Goal: Information Seeking & Learning: Compare options

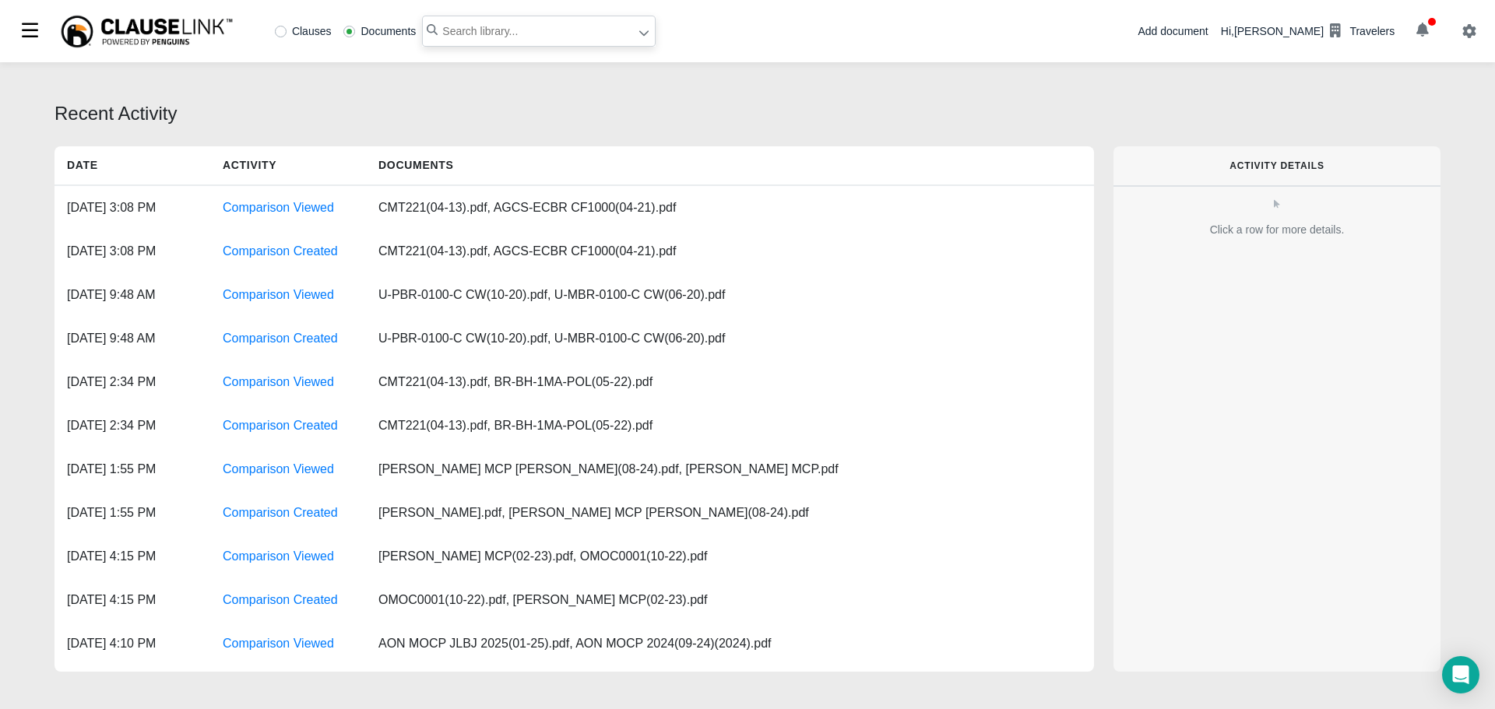
click at [462, 34] on input "text" at bounding box center [539, 31] width 234 height 31
type input "equipment sales and"
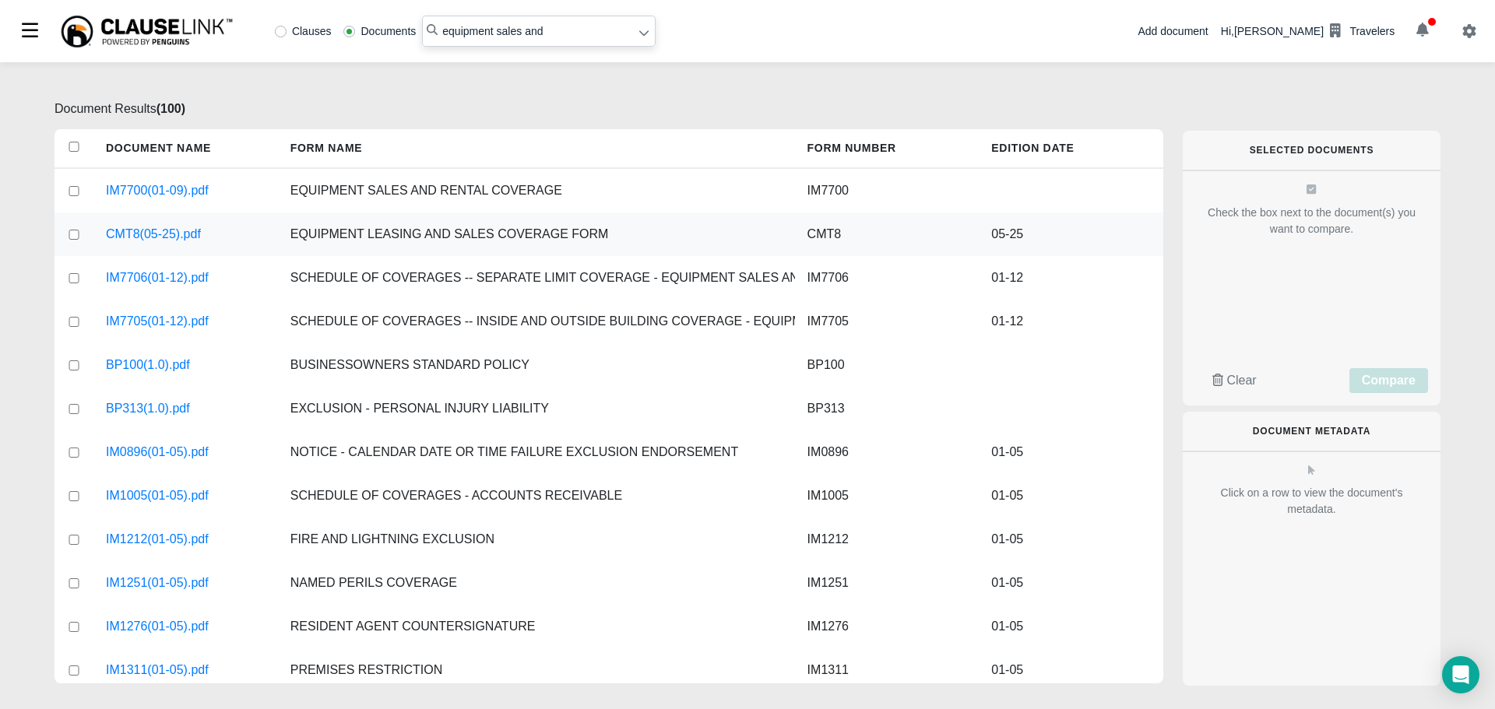
click at [73, 231] on input "checkbox" at bounding box center [74, 235] width 14 height 10
checkbox input "true"
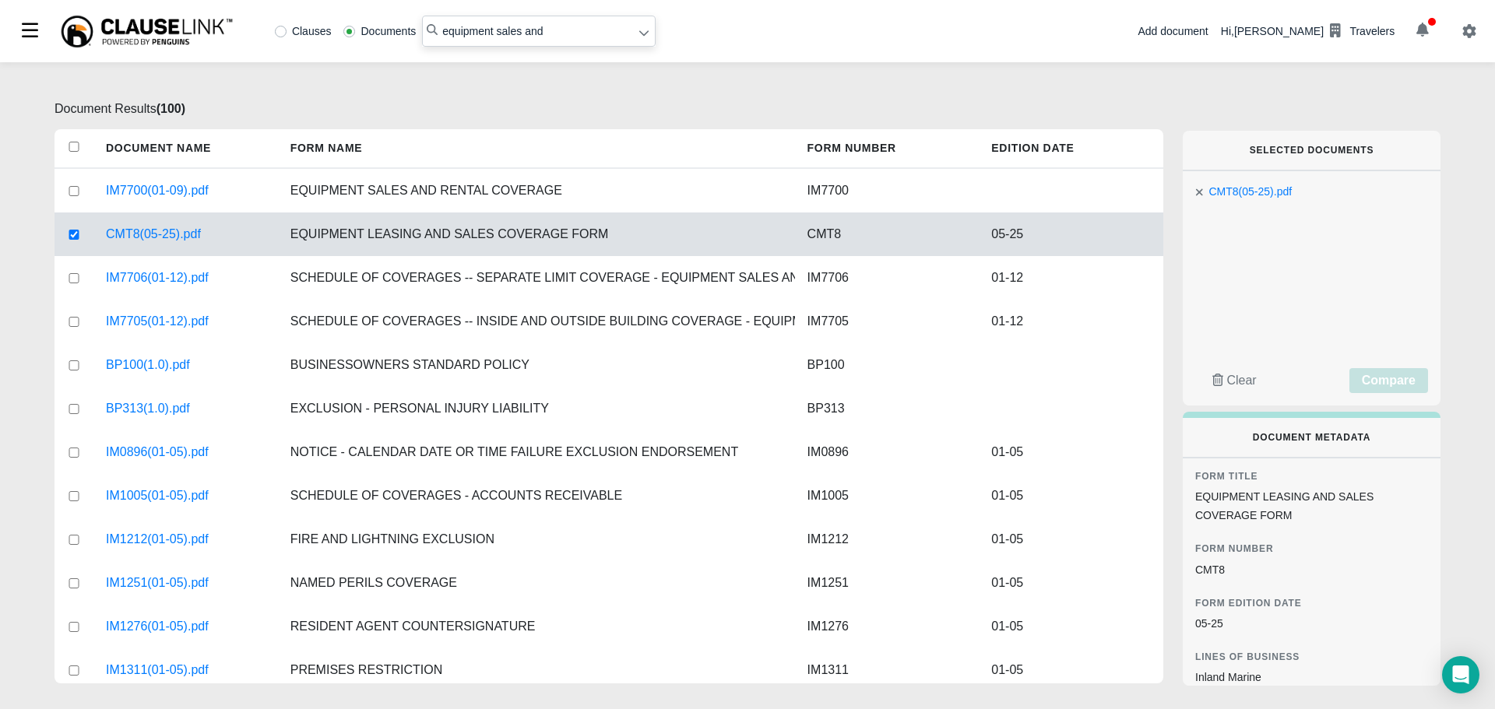
drag, startPoint x: 543, startPoint y: 30, endPoint x: 389, endPoint y: 43, distance: 153.9
click at [389, 43] on div "Clauses Documents equipment sales and" at bounding box center [462, 31] width 387 height 31
type input "mobile equipment dealers"
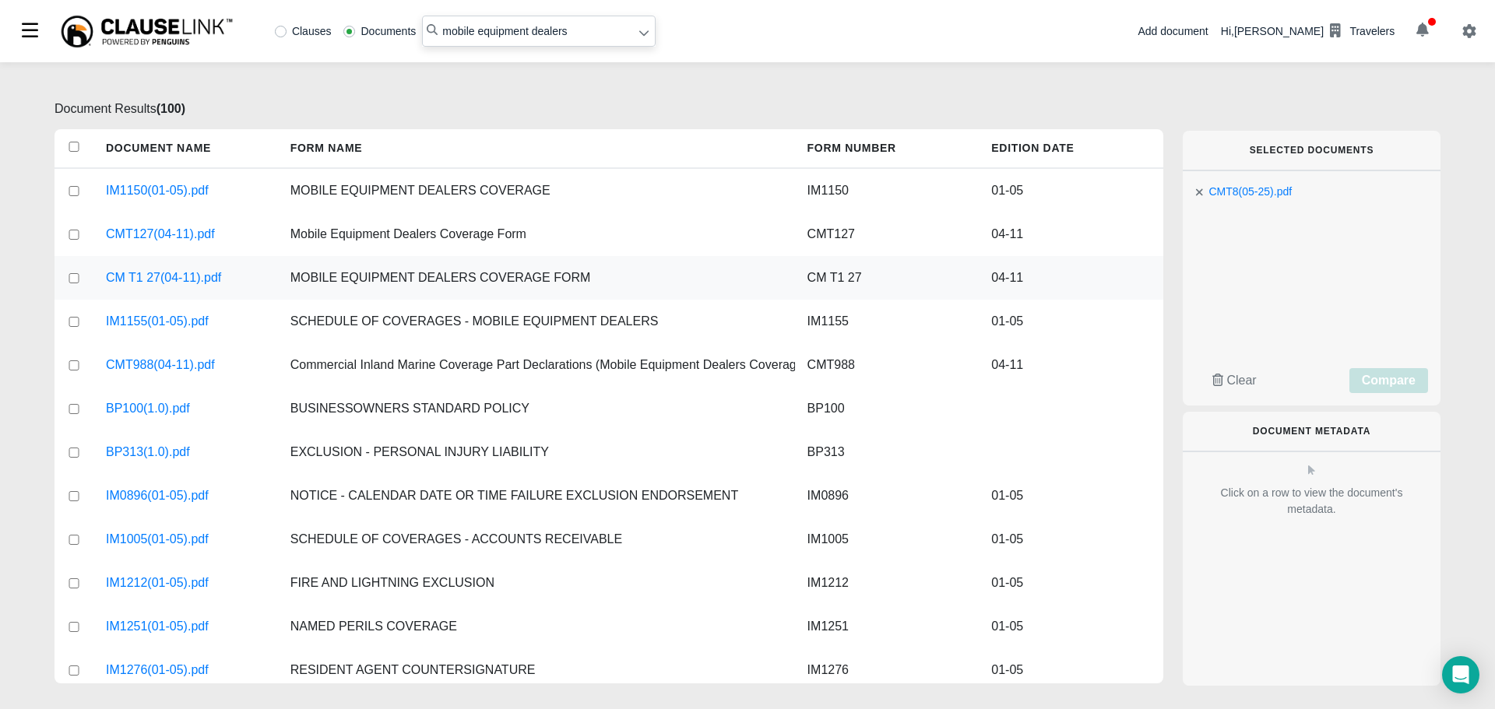
click at [70, 274] on input "checkbox" at bounding box center [74, 278] width 14 height 10
checkbox input "true"
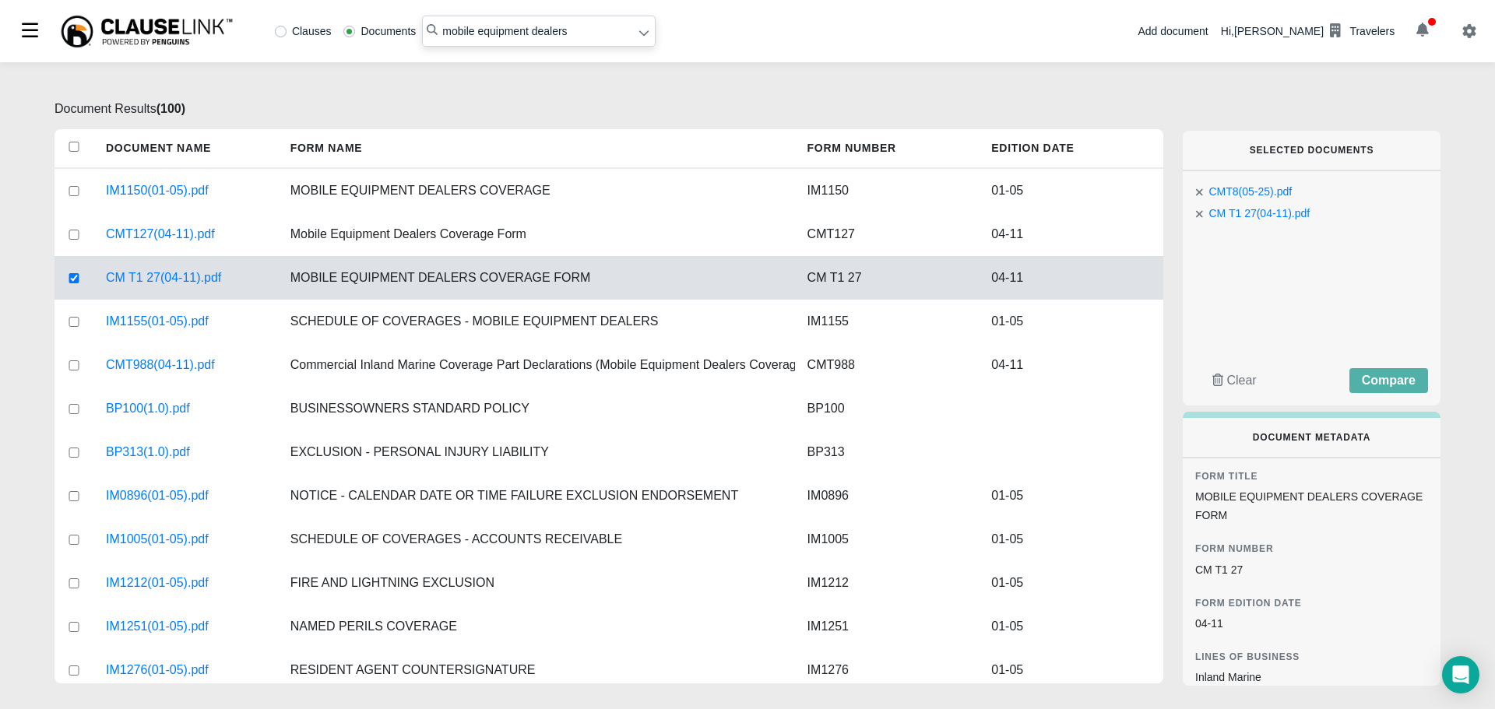
click at [1407, 364] on div "CMT8(05-25).pdf CM T1 27(04-11).pdf Clear Compare" at bounding box center [1312, 288] width 258 height 234
drag, startPoint x: 1401, startPoint y: 379, endPoint x: 1354, endPoint y: 312, distance: 81.6
click at [1356, 313] on div "CMT8(05-25).pdf CM T1 27(04-11).pdf Clear Compare" at bounding box center [1312, 288] width 258 height 234
drag, startPoint x: 1247, startPoint y: 213, endPoint x: 1245, endPoint y: 254, distance: 40.5
click at [1245, 254] on div "CMT8(05-25).pdf CM T1 27(04-11).pdf Clear Compare" at bounding box center [1312, 288] width 258 height 234
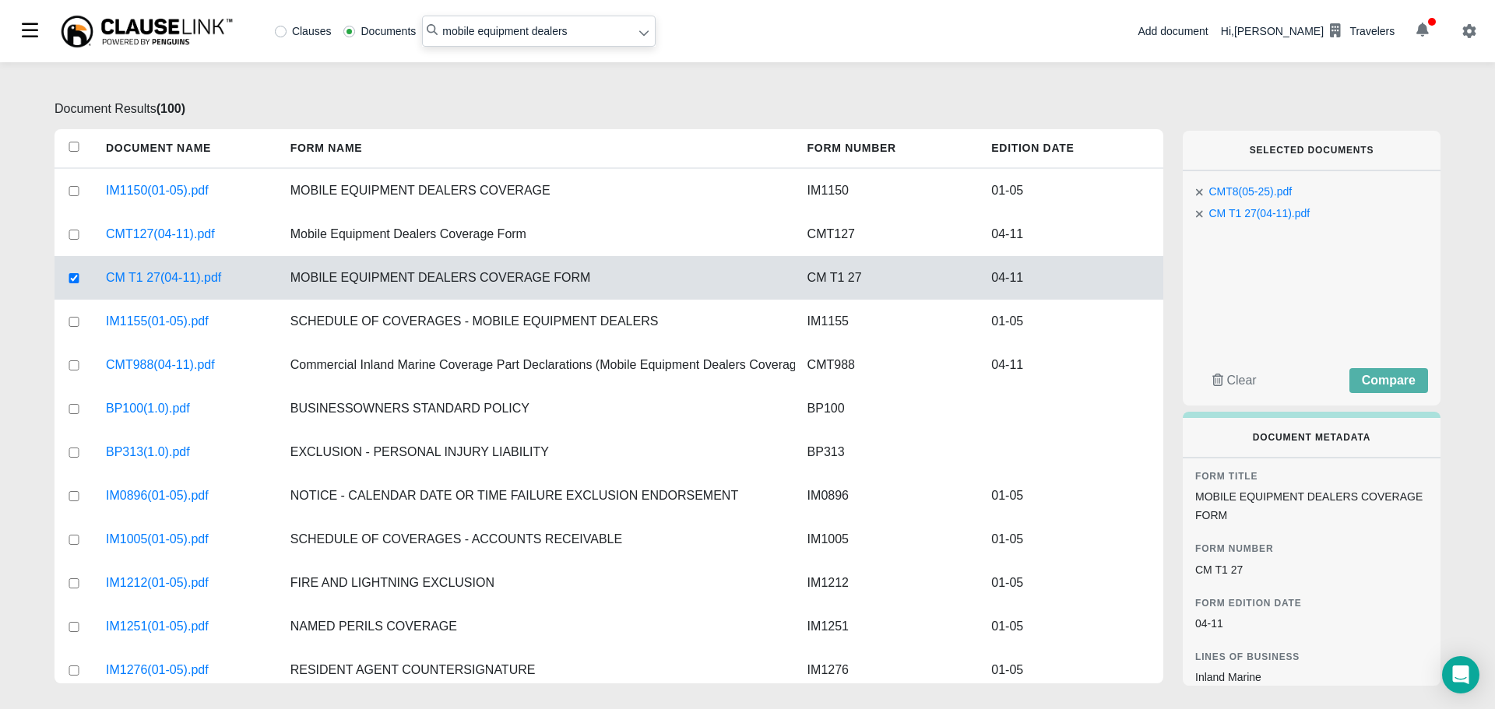
click at [1201, 195] on icon at bounding box center [1199, 192] width 7 height 7
drag, startPoint x: 571, startPoint y: 30, endPoint x: 352, endPoint y: 36, distance: 219.6
click at [354, 36] on div "Clauses Documents mobile equipment dealers" at bounding box center [462, 31] width 387 height 31
type input "cmt8"
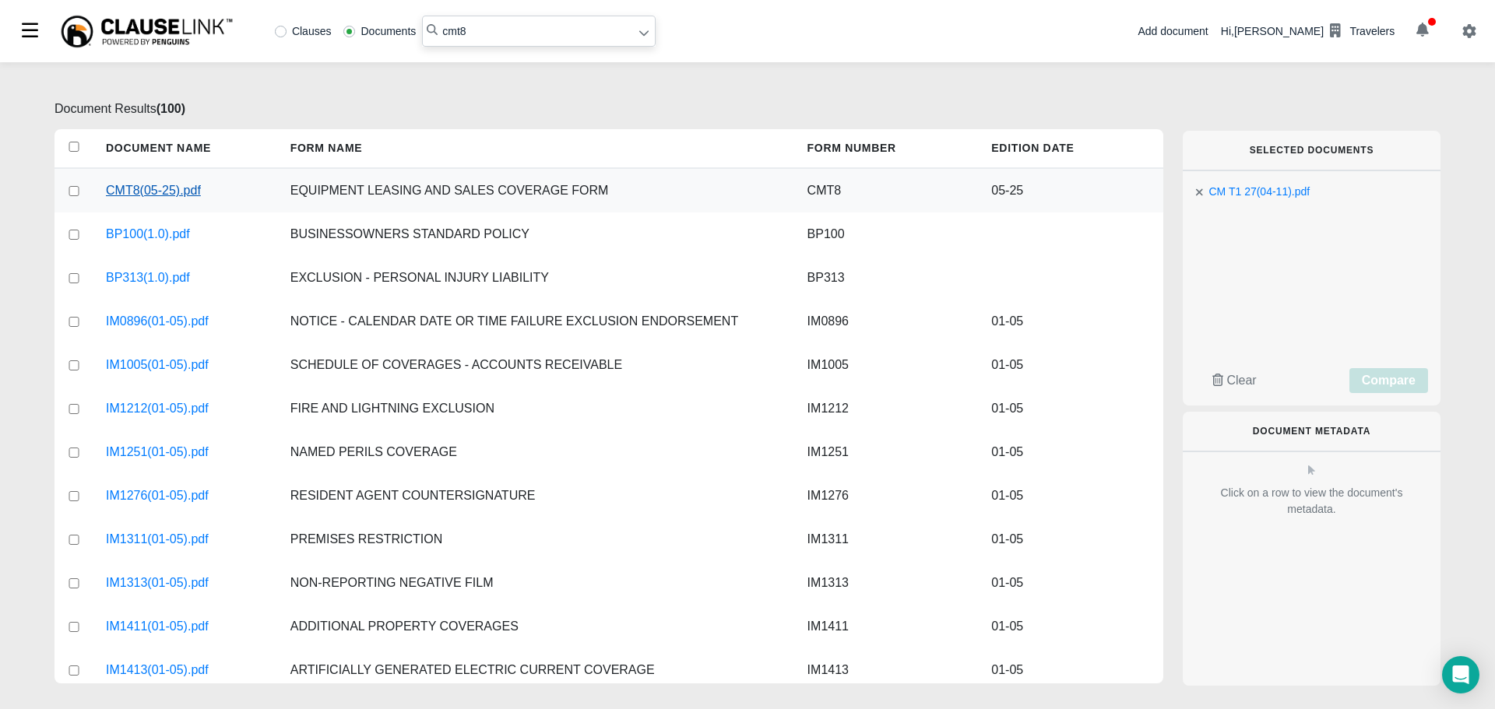
click at [167, 184] on link "CMT8(05-25).pdf" at bounding box center [153, 190] width 95 height 19
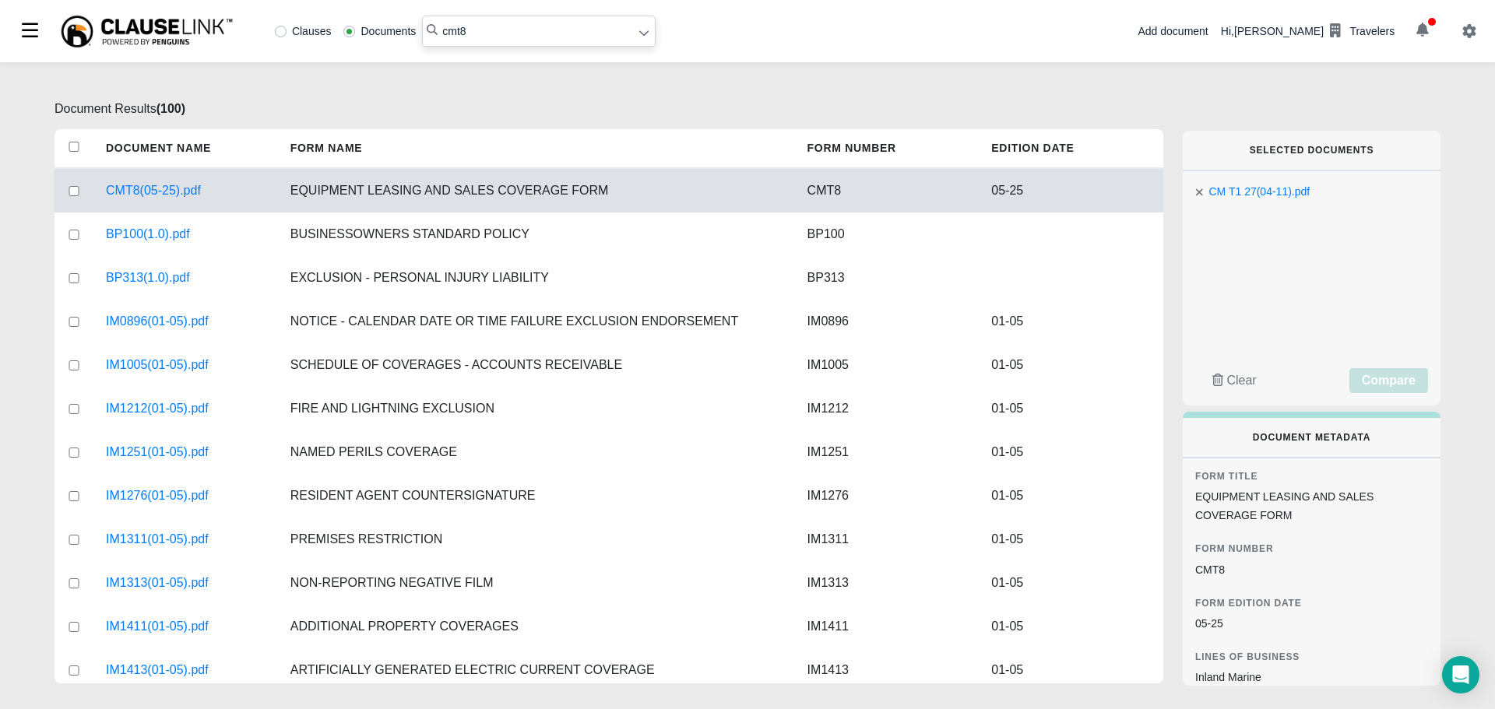
click at [73, 187] on input "checkbox" at bounding box center [74, 191] width 14 height 10
checkbox input "true"
click at [1399, 377] on span "Compare" at bounding box center [1389, 380] width 54 height 13
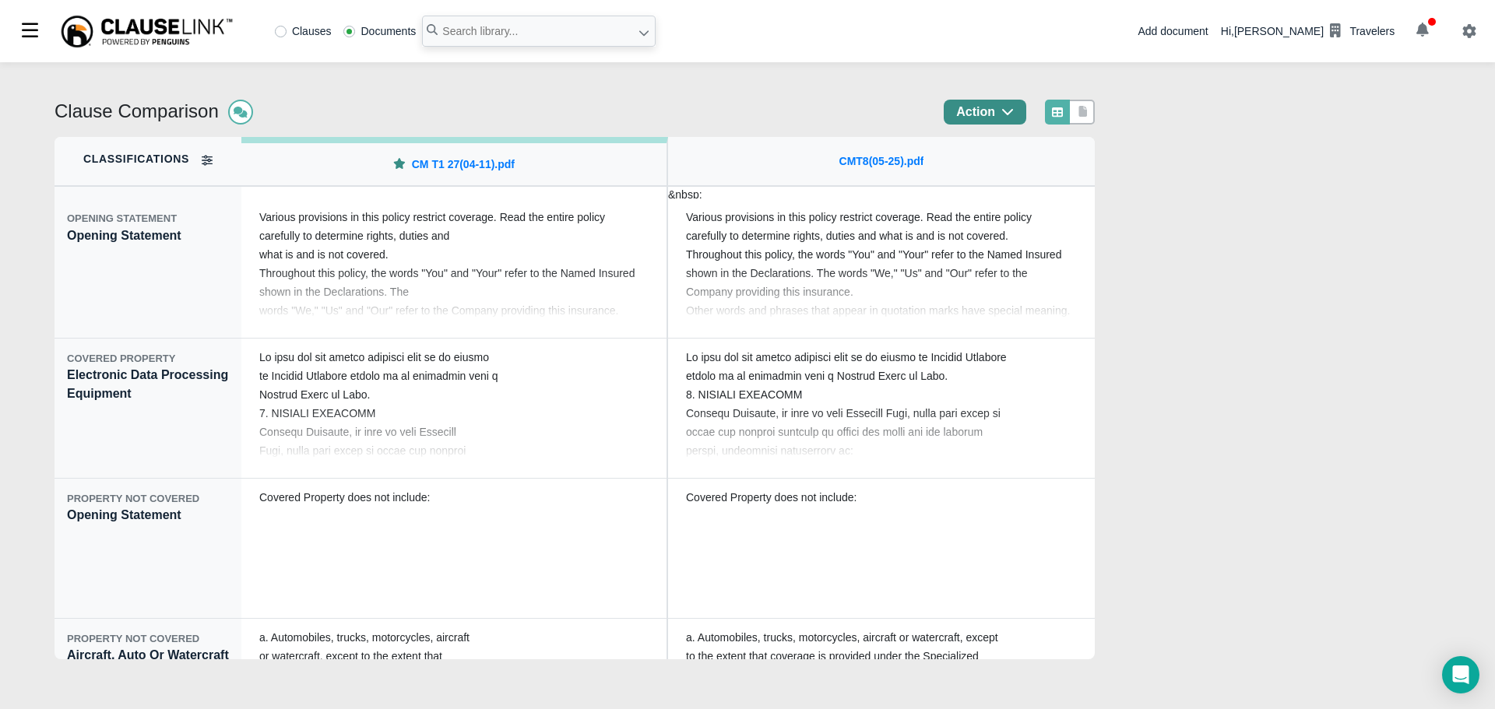
click at [1014, 116] on icon "button" at bounding box center [1007, 111] width 12 height 12
click at [1015, 183] on div "Export" at bounding box center [1006, 177] width 136 height 26
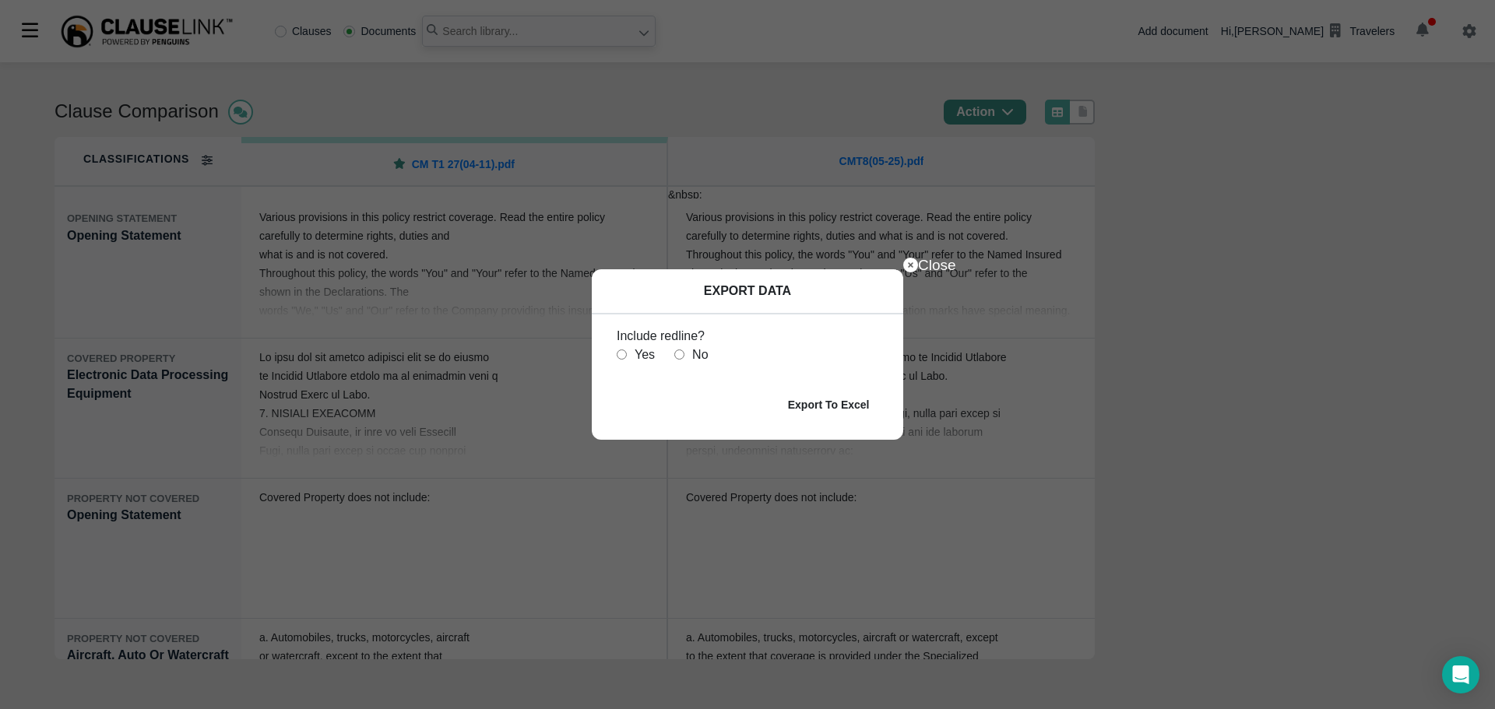
click at [674, 349] on div "No" at bounding box center [690, 355] width 33 height 19
click at [675, 352] on input "radio" at bounding box center [679, 355] width 10 height 10
radio input "true"
click at [817, 399] on b "Export To Excel" at bounding box center [829, 405] width 82 height 12
click at [628, 360] on div "Yes" at bounding box center [636, 355] width 38 height 19
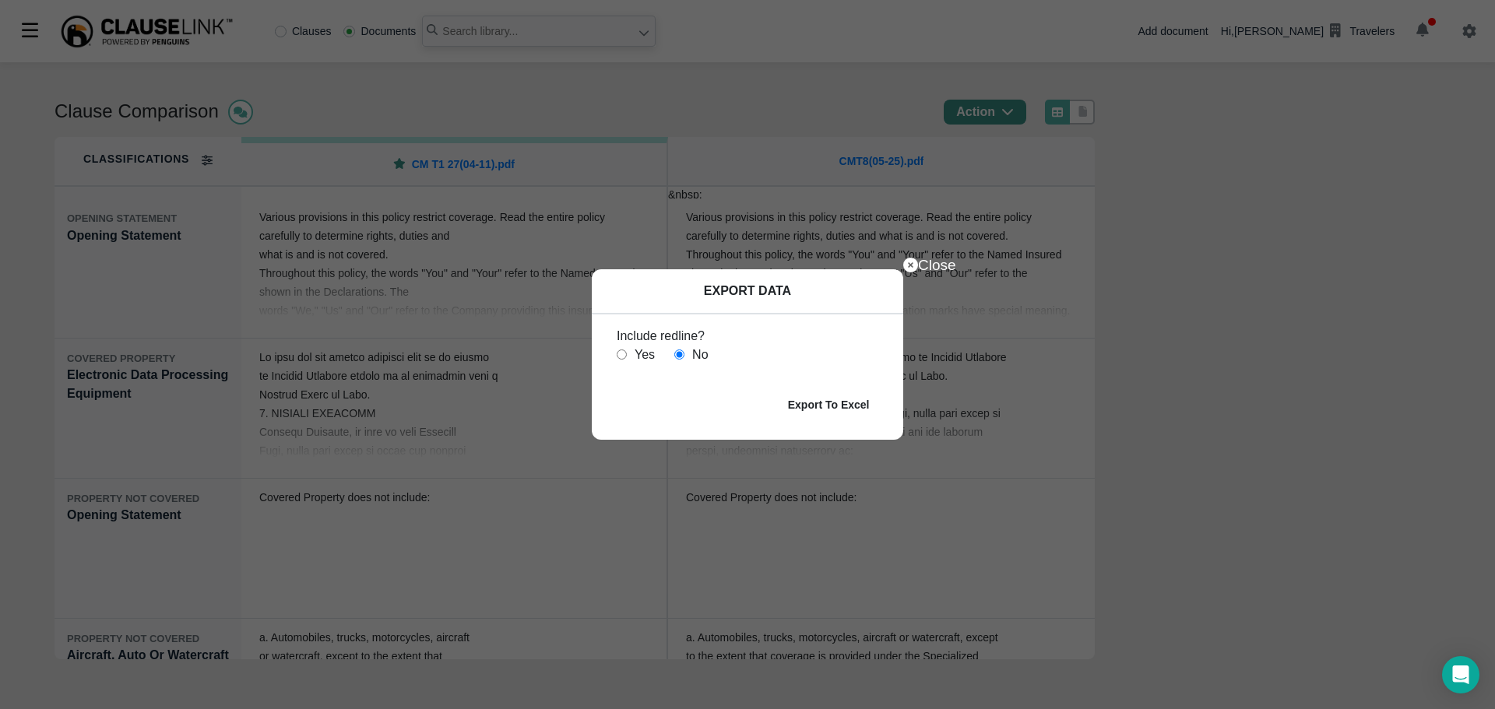
click at [622, 355] on input "radio" at bounding box center [622, 355] width 10 height 10
radio input "true"
click at [841, 406] on b "Export To Excel" at bounding box center [829, 405] width 82 height 12
click at [916, 266] on icon at bounding box center [910, 265] width 15 height 15
